Goal: Check status

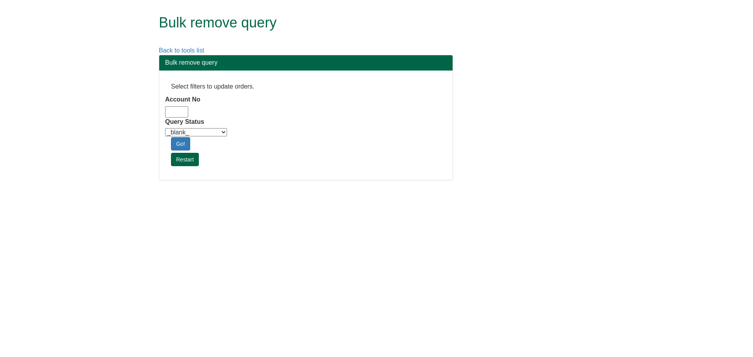
click at [173, 108] on input "Account No" at bounding box center [176, 111] width 23 height 11
type input "adm10"
click at [203, 132] on select "_blank_ Customer Credit_Control Purchasing Internal Other Address High_Value Co…" at bounding box center [196, 132] width 62 height 8
select select "Automation_Check"
click at [165, 128] on select "_blank_ Customer Credit_Control Purchasing Internal Other Address High_Value Co…" at bounding box center [196, 132] width 62 height 8
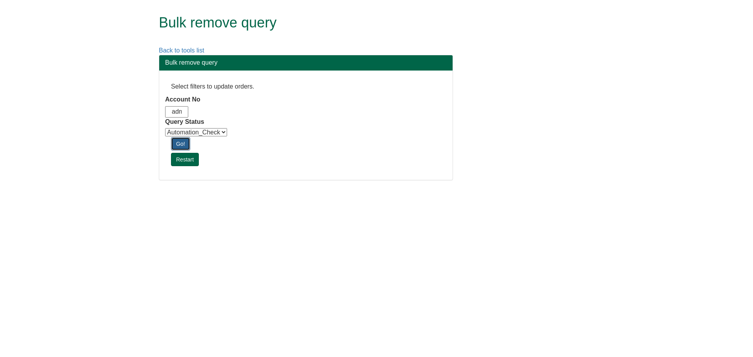
click at [184, 143] on link "Go!" at bounding box center [180, 143] width 19 height 13
